Goal: Book appointment/travel/reservation

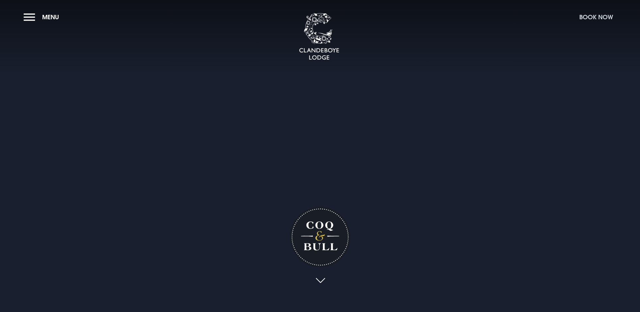
click at [585, 15] on button "Book Now" at bounding box center [596, 17] width 40 height 15
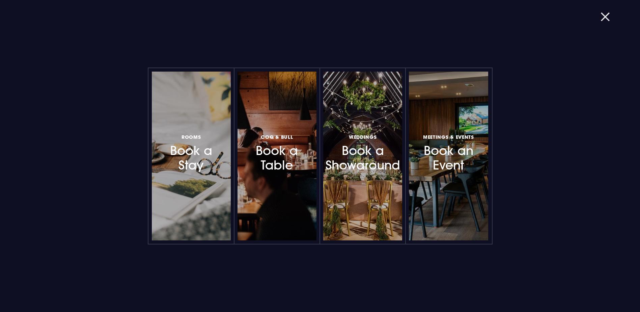
click at [610, 18] on button "button" at bounding box center [610, 16] width 18 height 7
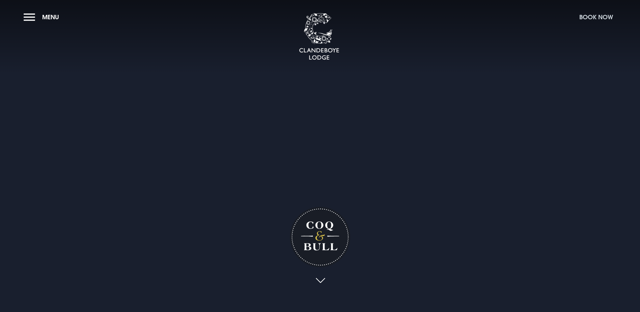
click at [585, 17] on button "Book Now" at bounding box center [596, 17] width 40 height 15
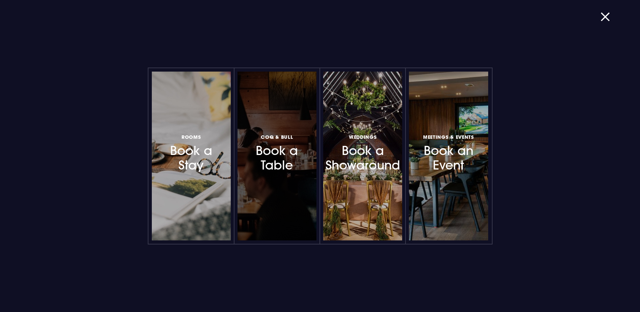
click at [256, 160] on h3 "Coq & Bull Book a Table" at bounding box center [277, 152] width 59 height 40
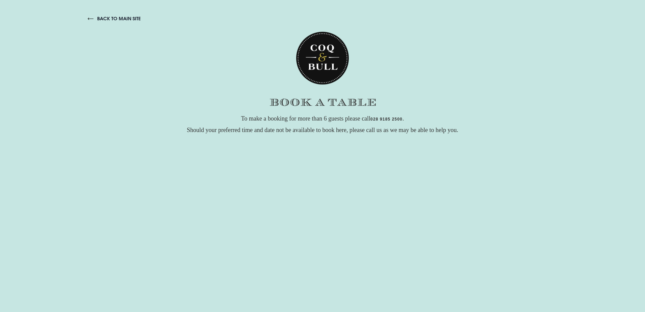
click at [453, 147] on div "To make a booking for more than 6 guests please call [PHONE_NUMBER] . Should yo…" at bounding box center [323, 262] width 486 height 298
